Goal: Find specific page/section: Find specific page/section

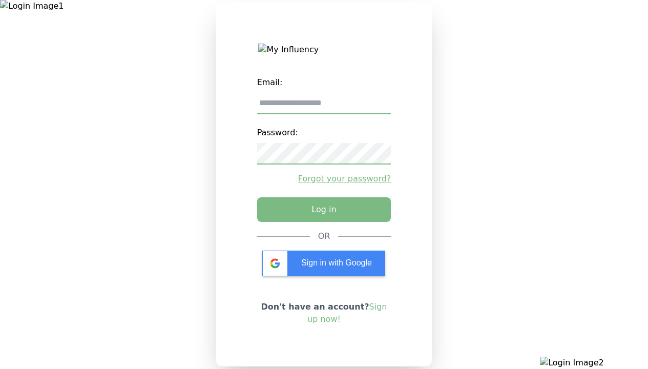
click at [324, 107] on input "email" at bounding box center [324, 104] width 134 height 22
type input "**********"
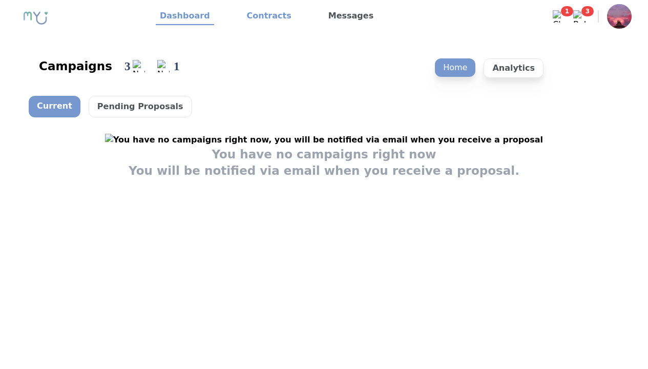
click at [263, 16] on link "Contracts" at bounding box center [269, 16] width 53 height 17
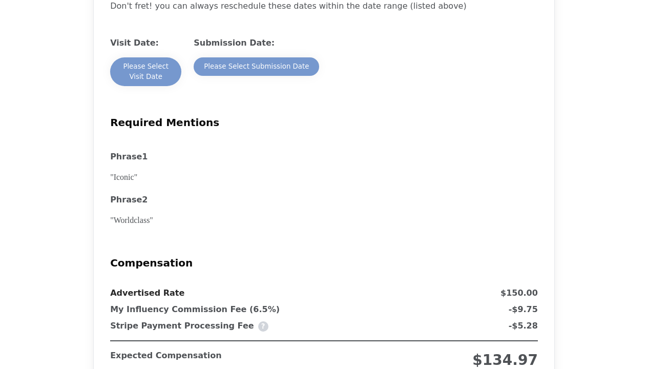
scroll to position [922, 0]
